Goal: Participate in discussion

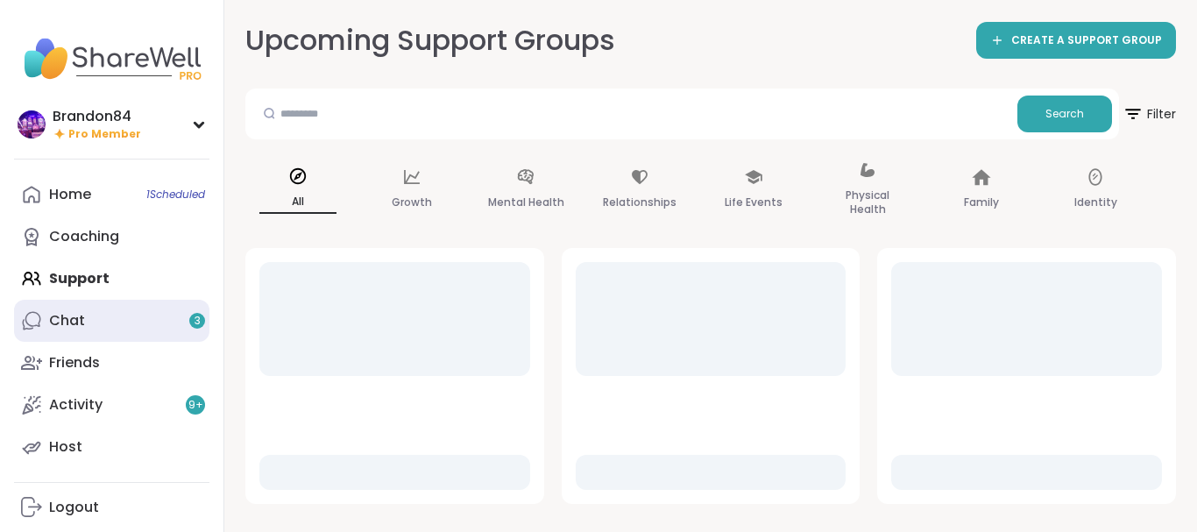
click at [43, 328] on link "Chat 3" at bounding box center [111, 321] width 195 height 42
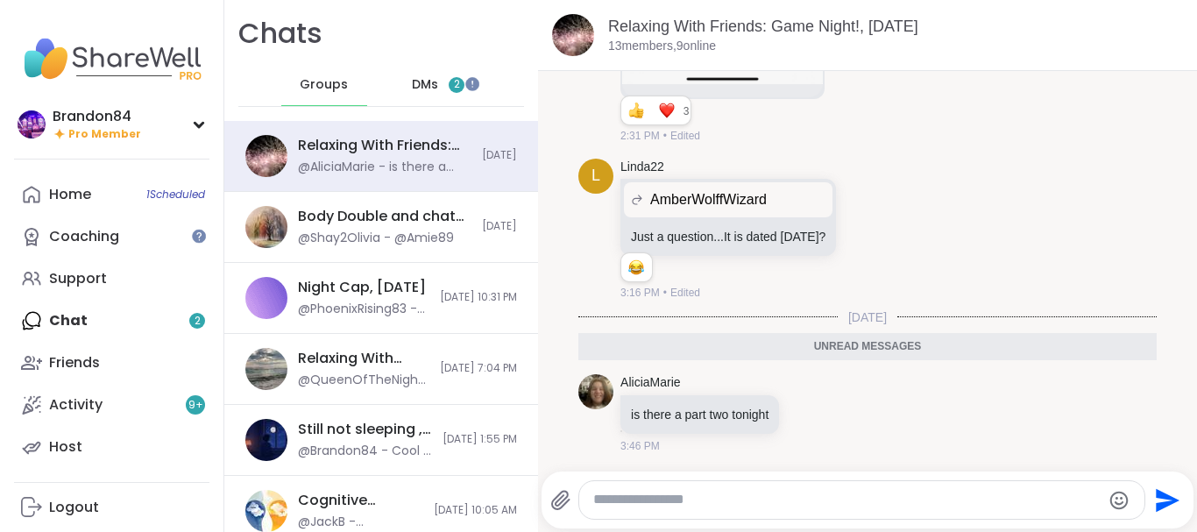
click at [436, 82] on span "DMs" at bounding box center [425, 85] width 26 height 18
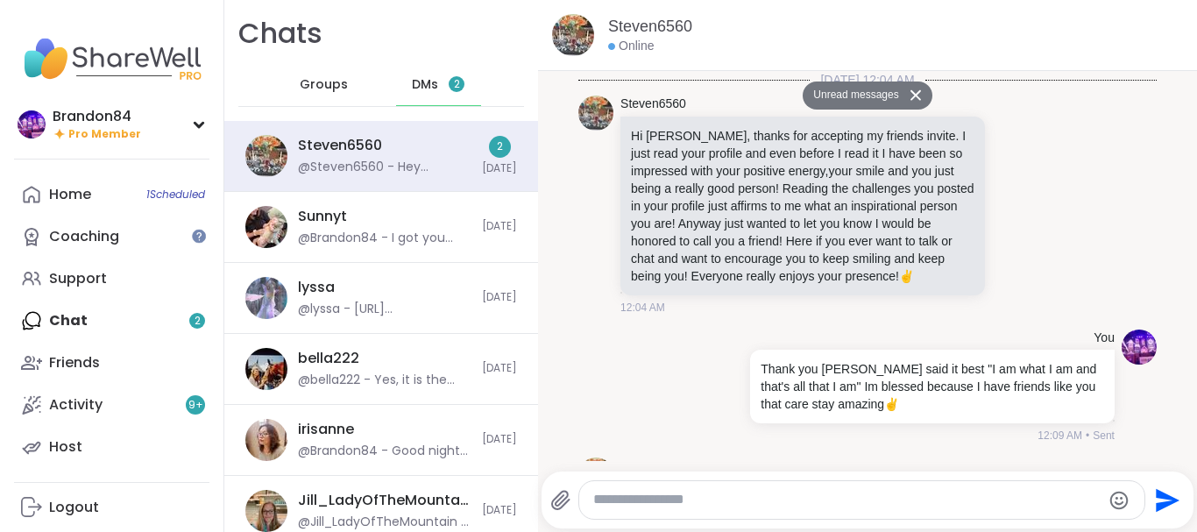
scroll to position [685, 0]
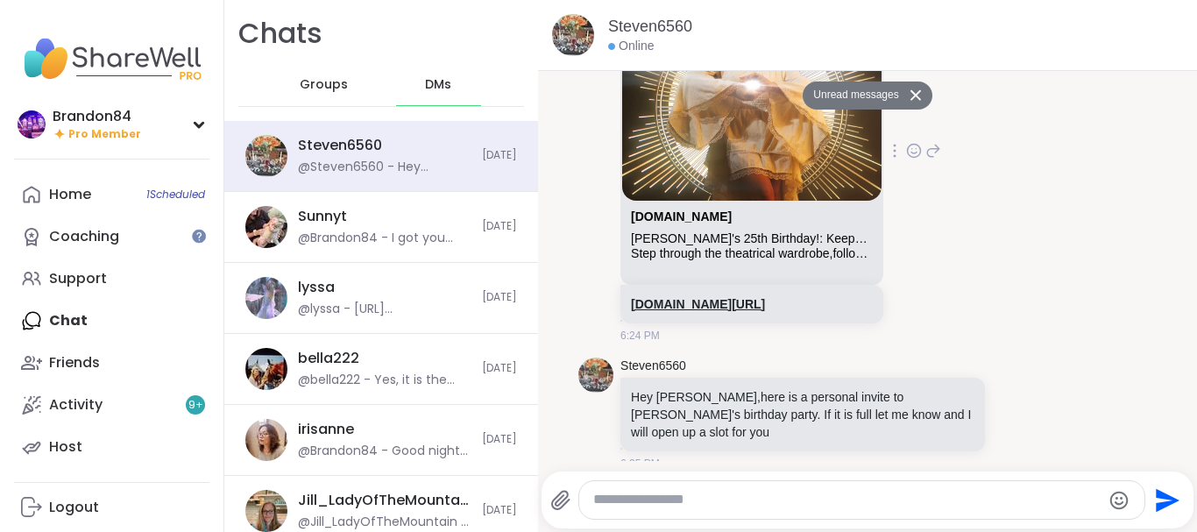
click at [718, 308] on link "sharewellnow.com/session/4600708d-8bea-4e99-8f17-4b0bf37423ca" at bounding box center [698, 304] width 134 height 14
click at [697, 501] on textarea "Type your message" at bounding box center [847, 500] width 508 height 18
type textarea "**********"
click at [1160, 502] on icon "Send" at bounding box center [1166, 500] width 28 height 28
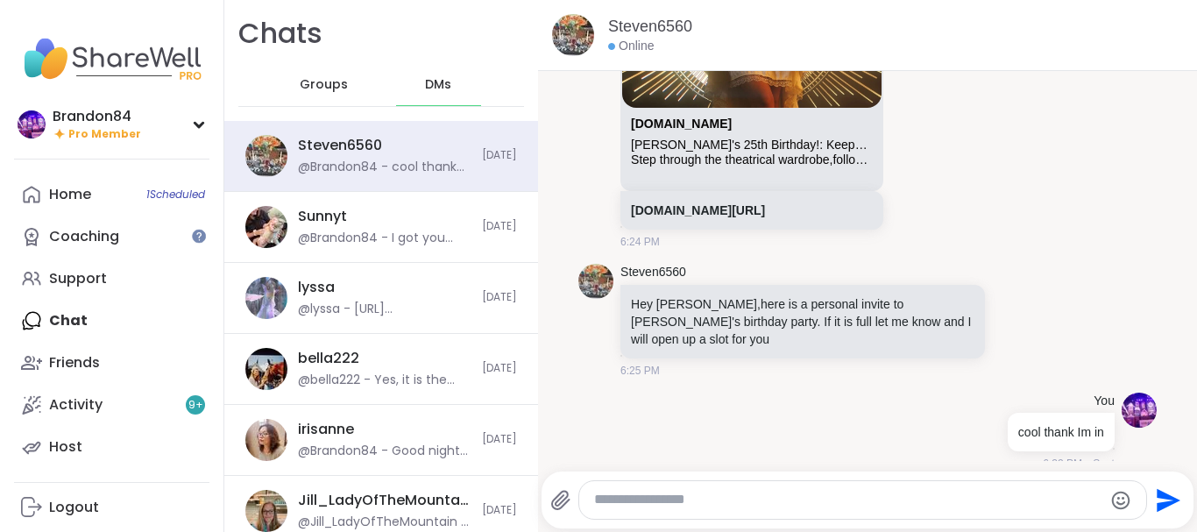
click at [1125, 225] on div "Steven6560 sharewellnow.com Alyssa's 25th Birthday!: Keeper of the Realms Step …" at bounding box center [867, 58] width 578 height 397
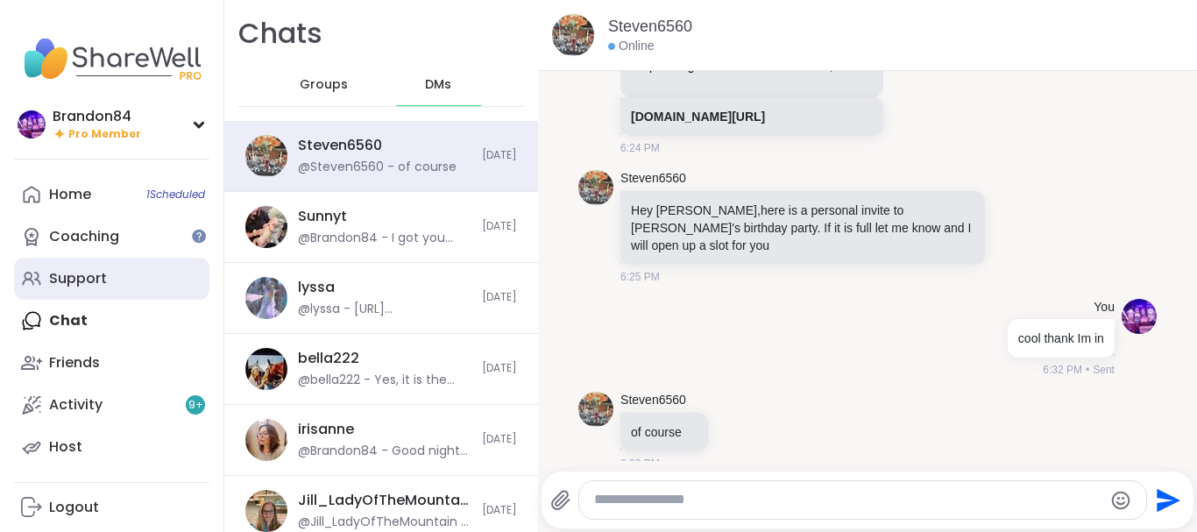
click at [99, 286] on div "Support" at bounding box center [78, 278] width 58 height 19
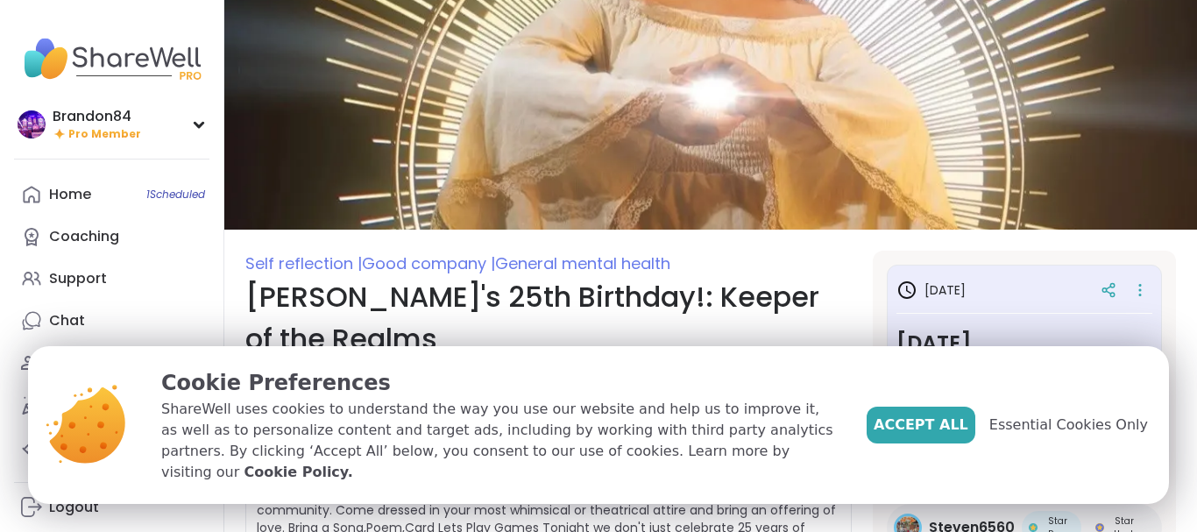
click at [944, 428] on span "Accept All" at bounding box center [921, 424] width 95 height 21
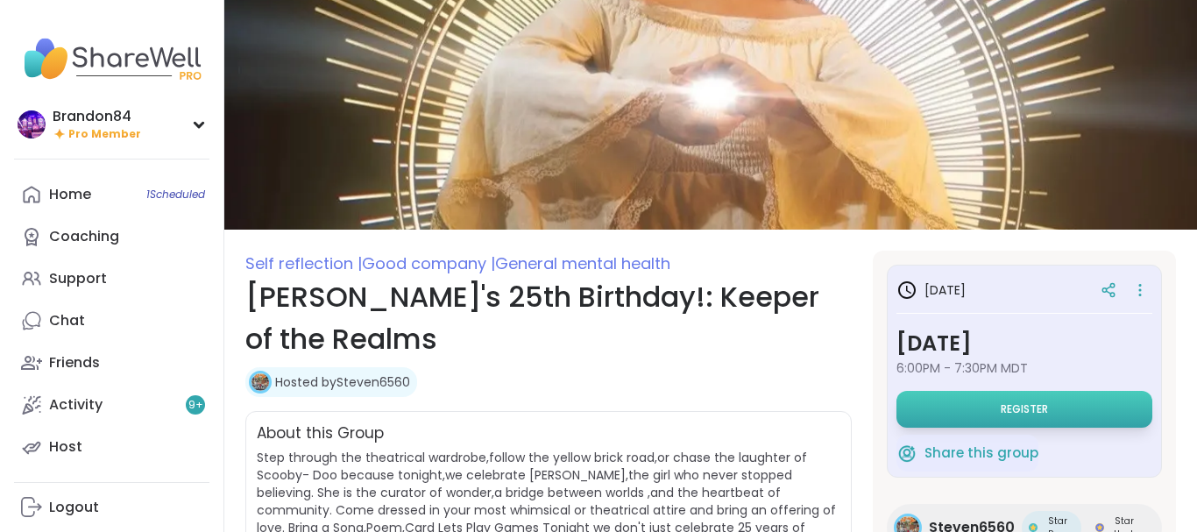
click at [967, 407] on button "Register" at bounding box center [1024, 409] width 256 height 37
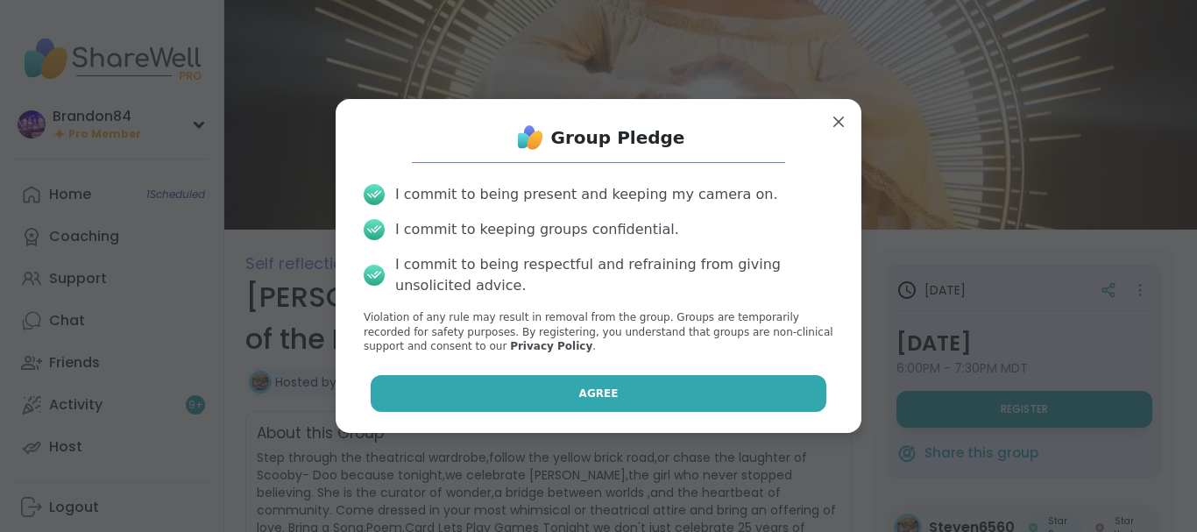
click at [742, 385] on button "Agree" at bounding box center [599, 393] width 457 height 37
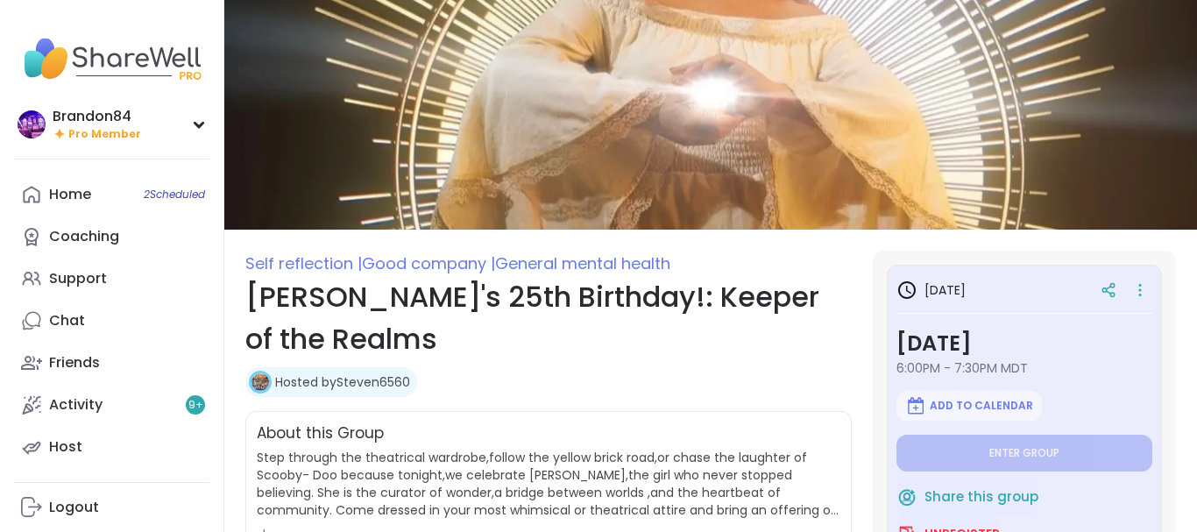
type textarea "*"
